Goal: Information Seeking & Learning: Learn about a topic

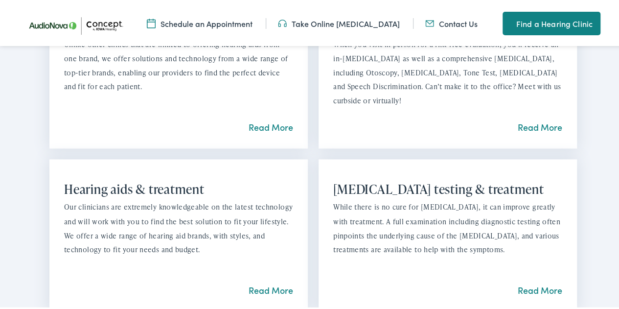
scroll to position [734, 0]
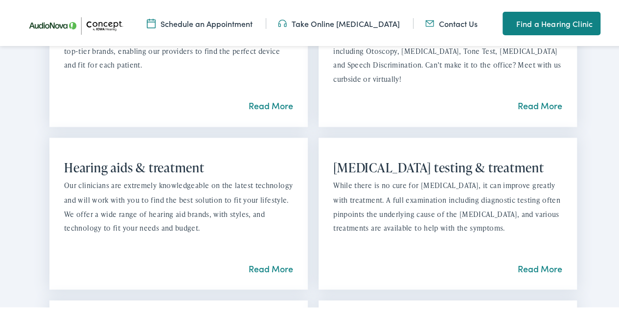
click at [264, 267] on link "Read More" at bounding box center [271, 266] width 45 height 12
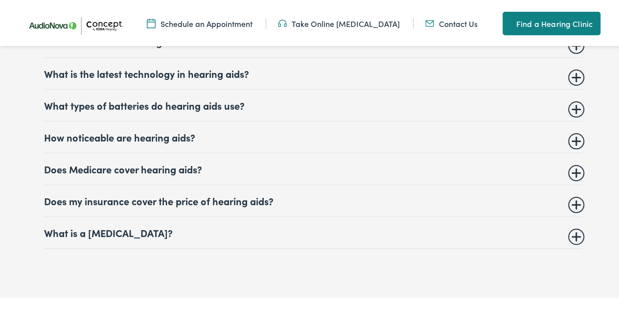
scroll to position [4747, 0]
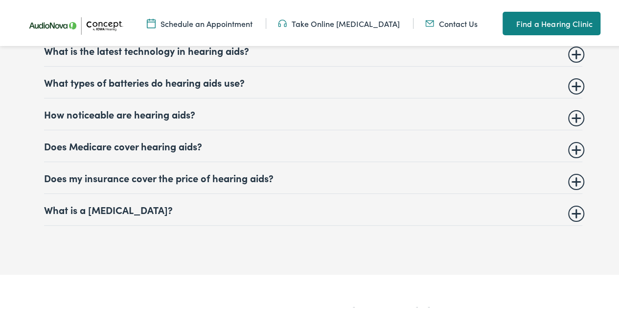
click at [573, 138] on summary "Does Medicare cover hearing aids?" at bounding box center [313, 144] width 538 height 12
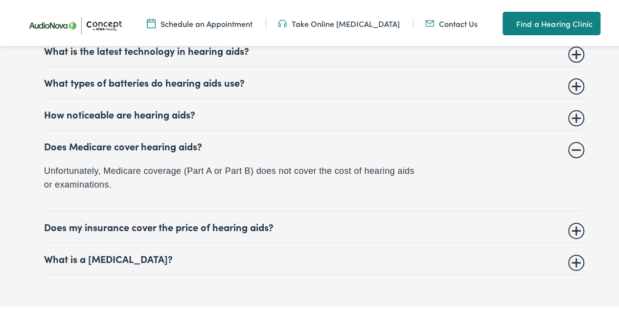
click at [573, 138] on summary "Does Medicare cover hearing aids?" at bounding box center [313, 144] width 538 height 12
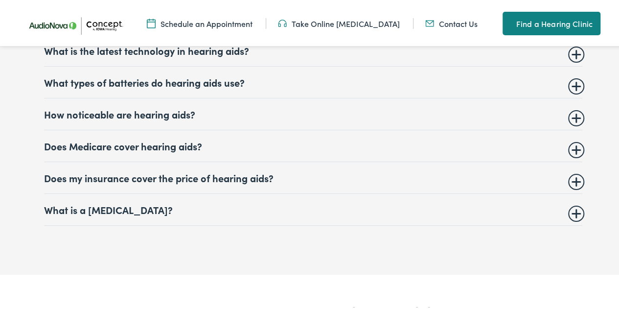
click at [573, 170] on summary "Does my insurance cover the price of hearing aids?" at bounding box center [313, 176] width 538 height 12
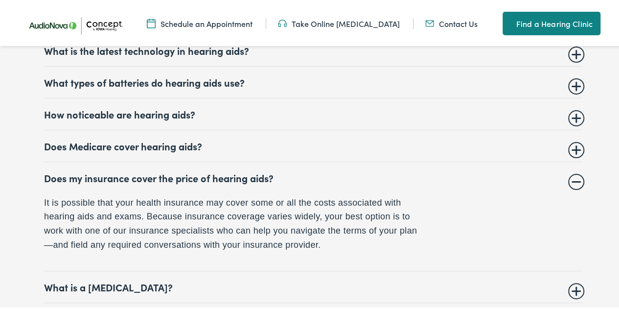
click at [567, 170] on summary "Does my insurance cover the price of hearing aids?" at bounding box center [313, 176] width 538 height 12
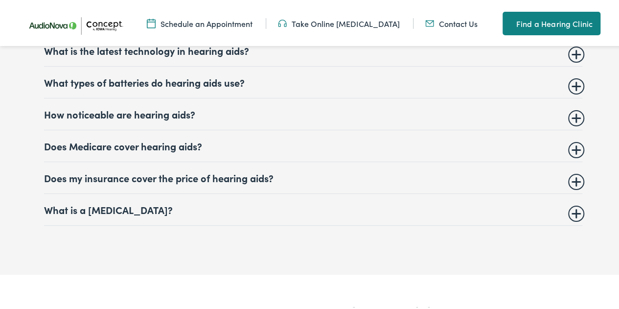
click at [574, 202] on summary "What is a hearing test?" at bounding box center [313, 208] width 538 height 12
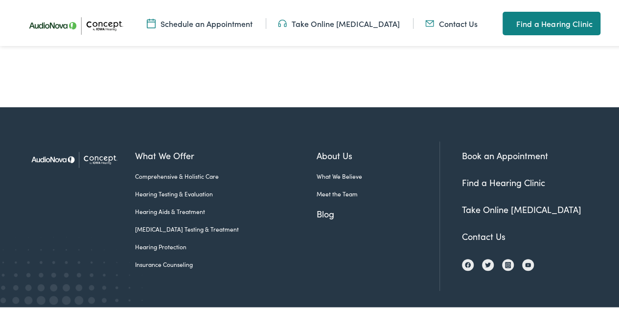
scroll to position [5481, 0]
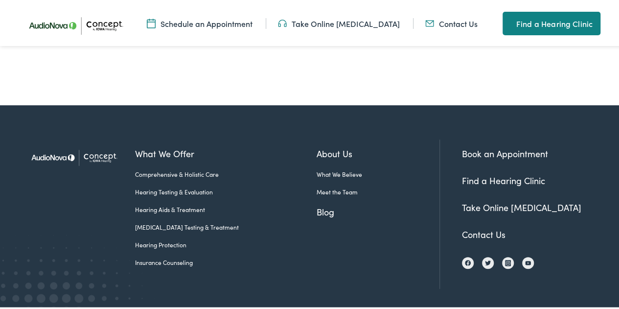
click at [165, 256] on link "Insurance Counseling" at bounding box center [225, 260] width 181 height 9
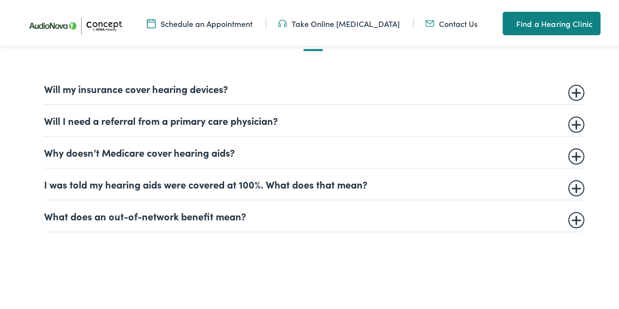
scroll to position [587, 0]
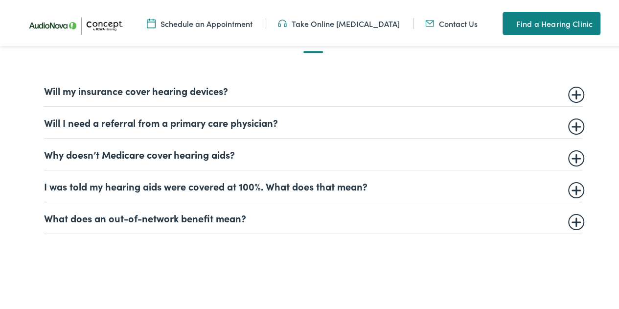
click at [572, 220] on summary "What does an out-of-network benefit mean?" at bounding box center [313, 216] width 538 height 12
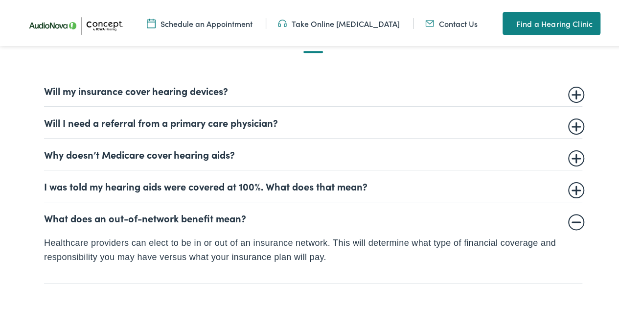
click at [568, 218] on summary "What does an out-of-network benefit mean?" at bounding box center [313, 216] width 538 height 12
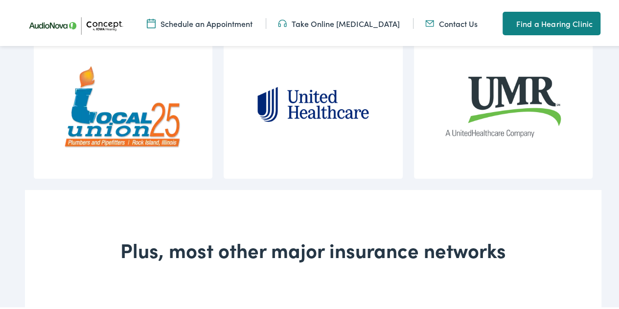
scroll to position [1077, 0]
